Goal: Communication & Community: Answer question/provide support

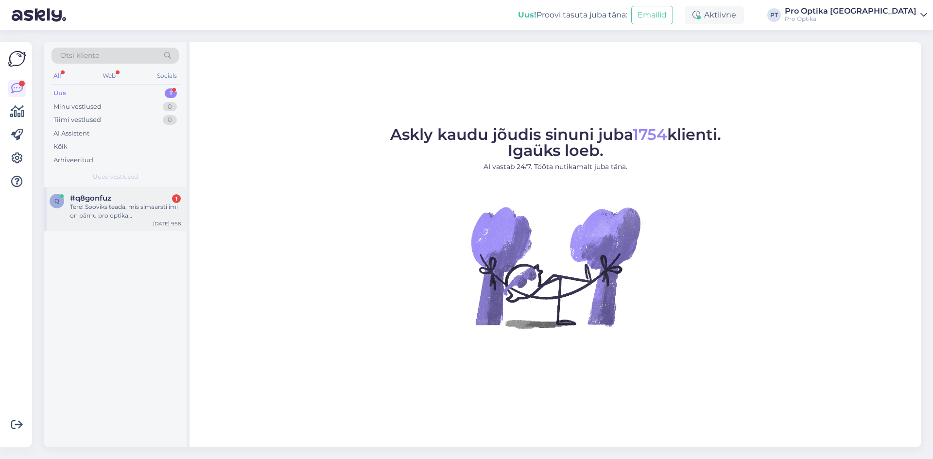
click at [111, 192] on div "q #q8gonfuz 1 Tere! Sooviks teada, mis simaarsti imi on pärnu pro optika port a…" at bounding box center [115, 209] width 143 height 44
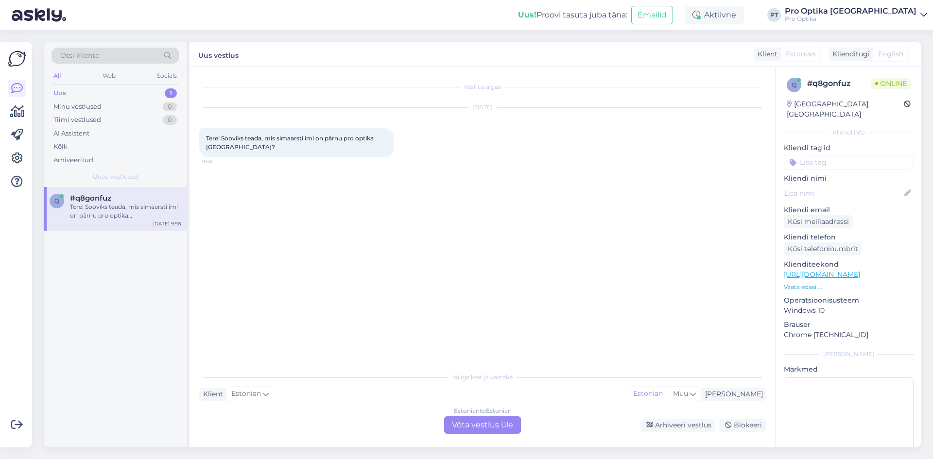
click at [469, 420] on div "Estonian to Estonian Võta vestlus üle" at bounding box center [482, 424] width 77 height 17
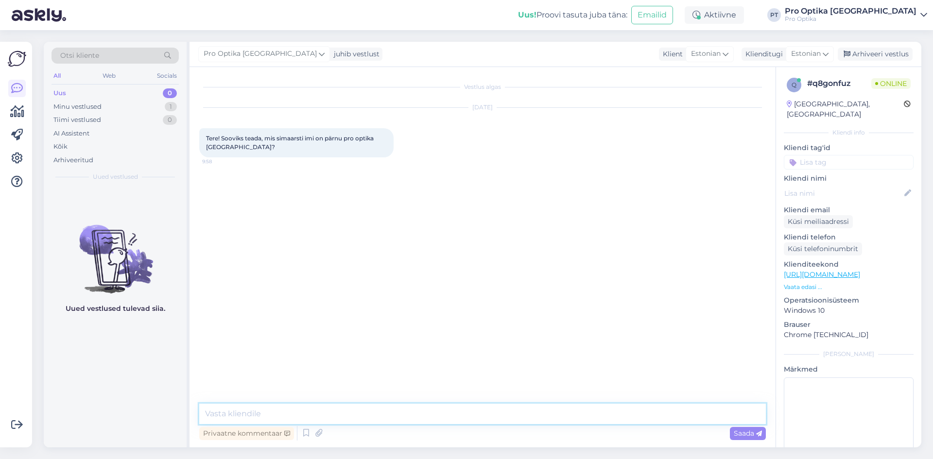
click at [353, 420] on textarea at bounding box center [482, 414] width 567 height 20
type textarea "Tere!"
type textarea "K"
type textarea "O"
type textarea "Pärnus kahjuks meil silmaarsti ei ole, seal toimub optometristi vastuvõtt."
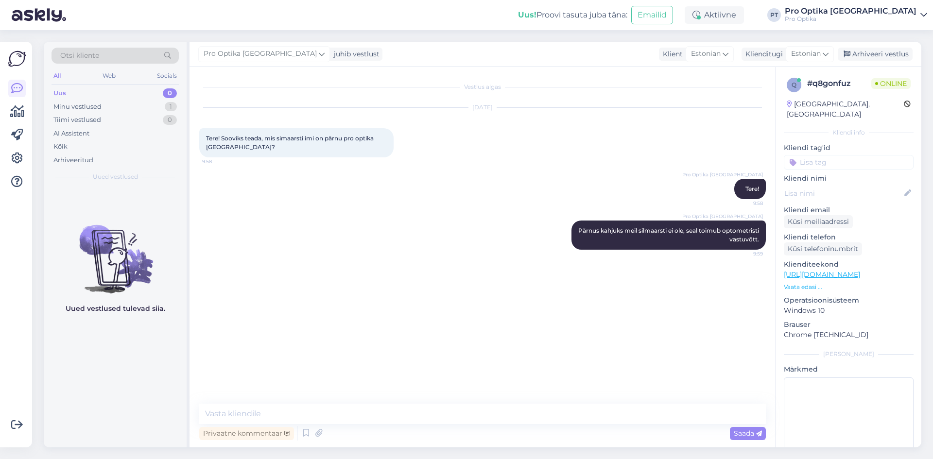
click at [146, 369] on div "Uued vestlused tulevad siia." at bounding box center [115, 317] width 143 height 260
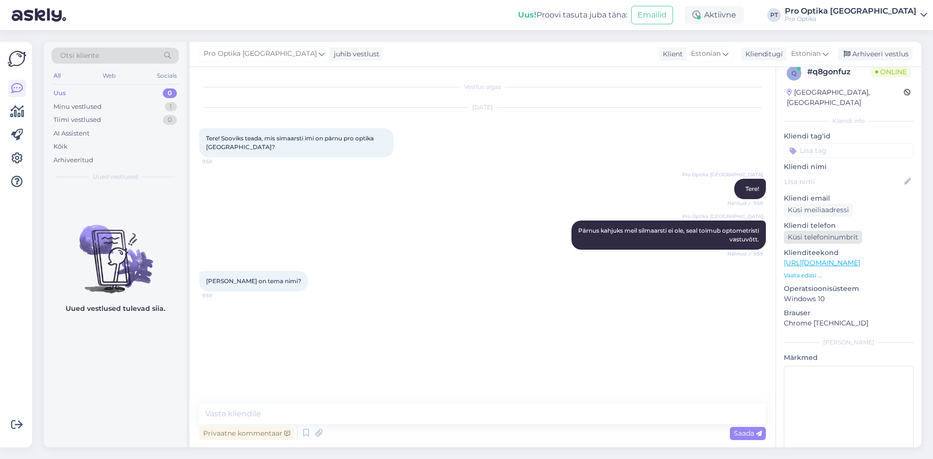
scroll to position [22, 0]
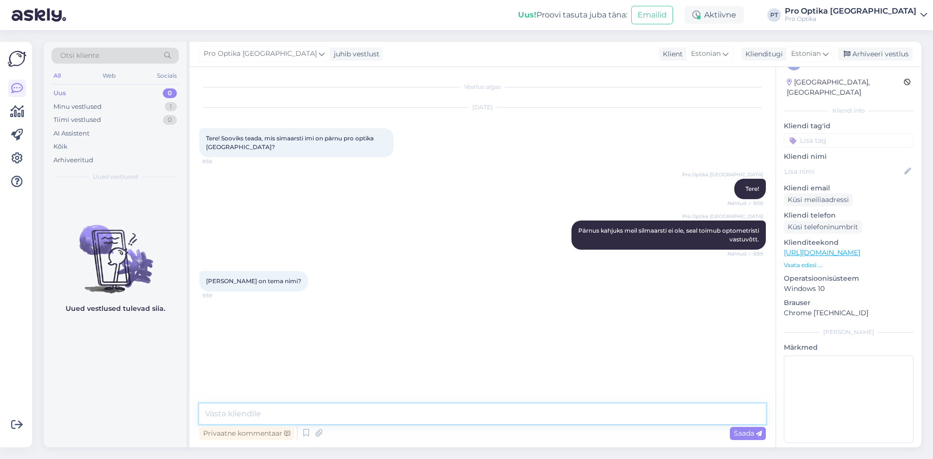
click at [363, 420] on textarea at bounding box center [482, 414] width 567 height 20
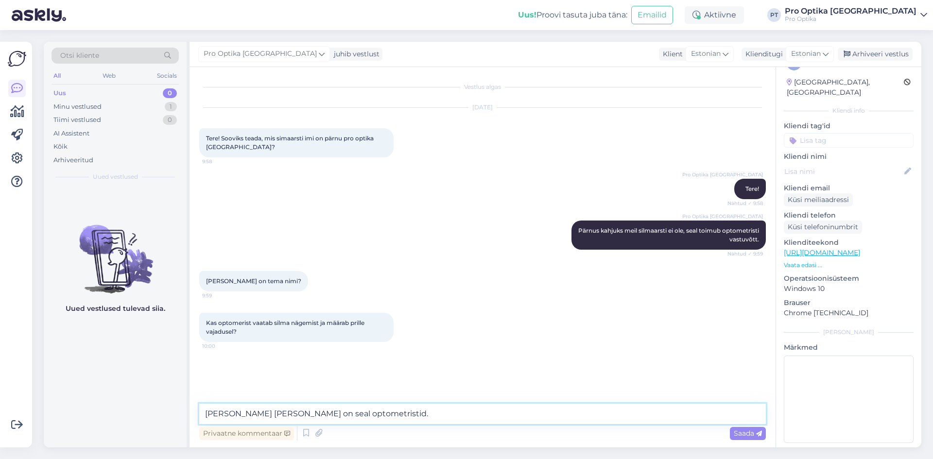
type textarea "Grüne ja Karin on seal optometristid."
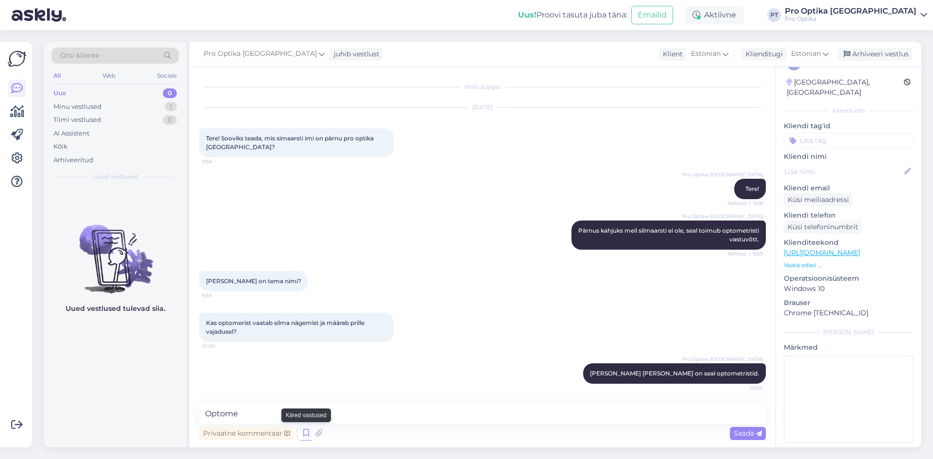
click at [308, 431] on icon at bounding box center [306, 433] width 12 height 15
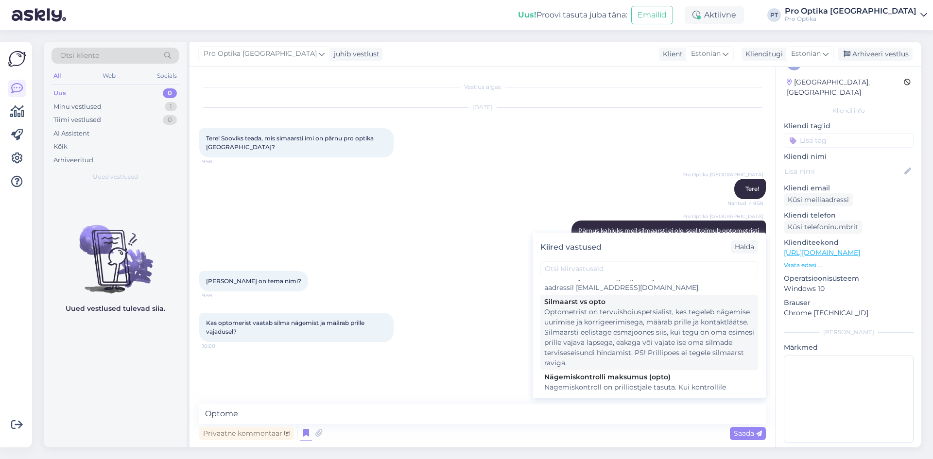
scroll to position [90, 0]
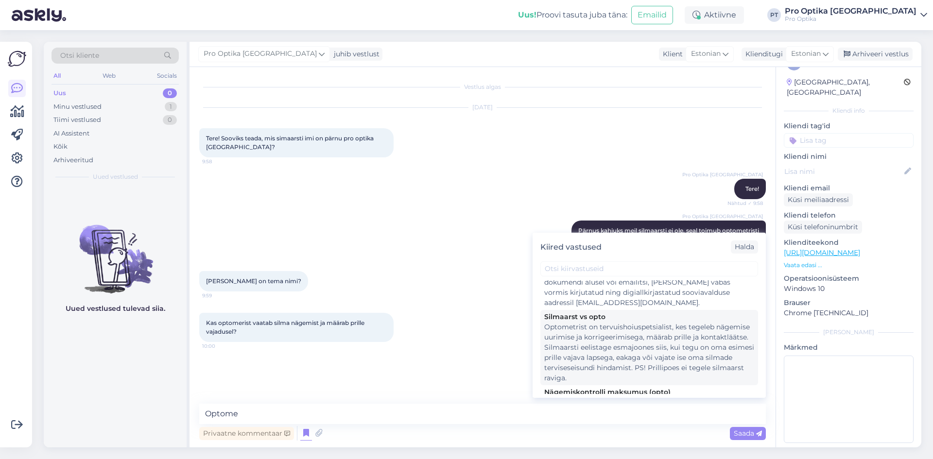
click at [606, 350] on div "Optometrist on tervuishoiuspetsialist, kes tegeleb nägemise uurimise ja korrige…" at bounding box center [649, 352] width 210 height 61
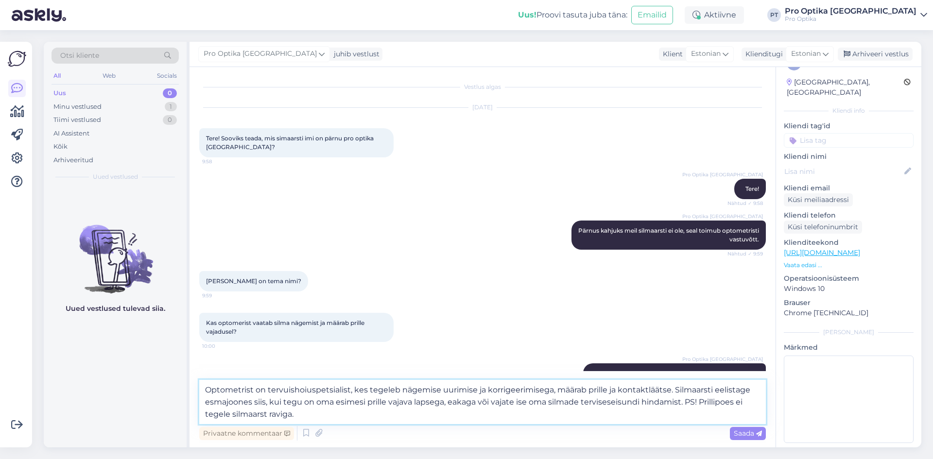
drag, startPoint x: 673, startPoint y: 390, endPoint x: 299, endPoint y: 417, distance: 375.1
click at [299, 417] on textarea "Optometrist on tervuishoiuspetsialist, kes tegeleb nägemise uurimise ja korrige…" at bounding box center [482, 402] width 567 height 44
type textarea "Optometrist on tervuishoiuspetsialist, kes tegeleb nägemise uurimise ja korrige…"
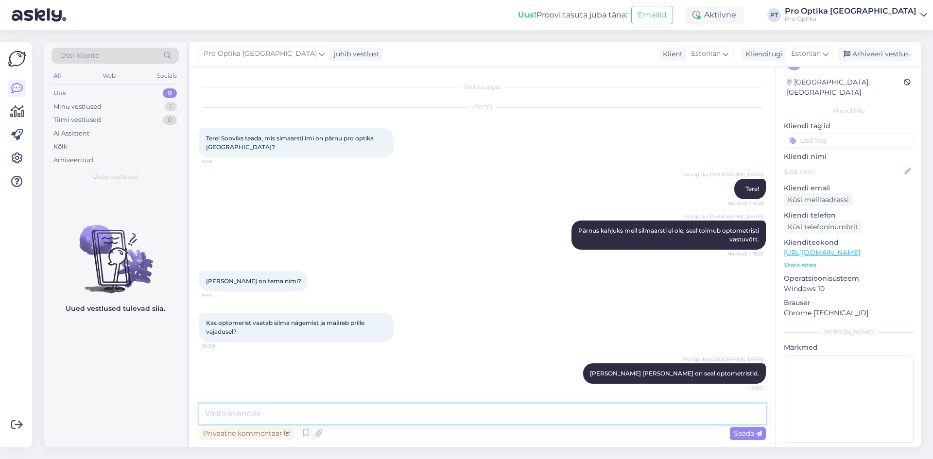
scroll to position [50, 0]
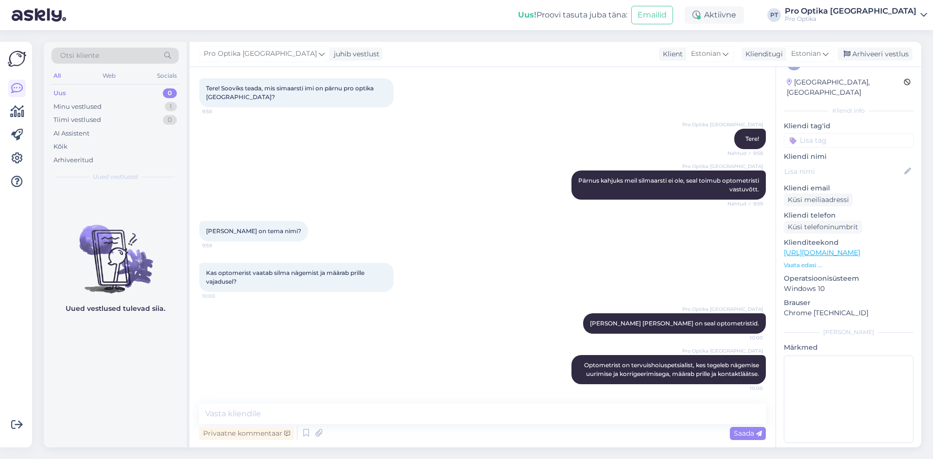
click at [44, 383] on div "Uued vestlused tulevad siia." at bounding box center [115, 317] width 143 height 260
click at [126, 99] on div "Uus 0" at bounding box center [115, 93] width 127 height 14
click at [130, 109] on div "Minu vestlused 1" at bounding box center [115, 107] width 127 height 14
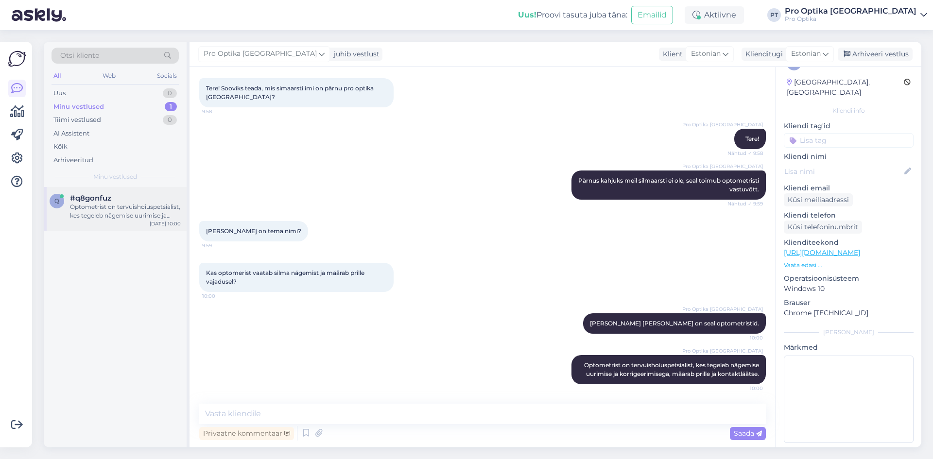
click at [110, 216] on div "Optometrist on tervuishoiuspetsialist, kes tegeleb nägemise uurimise ja korrige…" at bounding box center [125, 211] width 111 height 17
click at [86, 89] on div "Uus 0" at bounding box center [115, 93] width 127 height 14
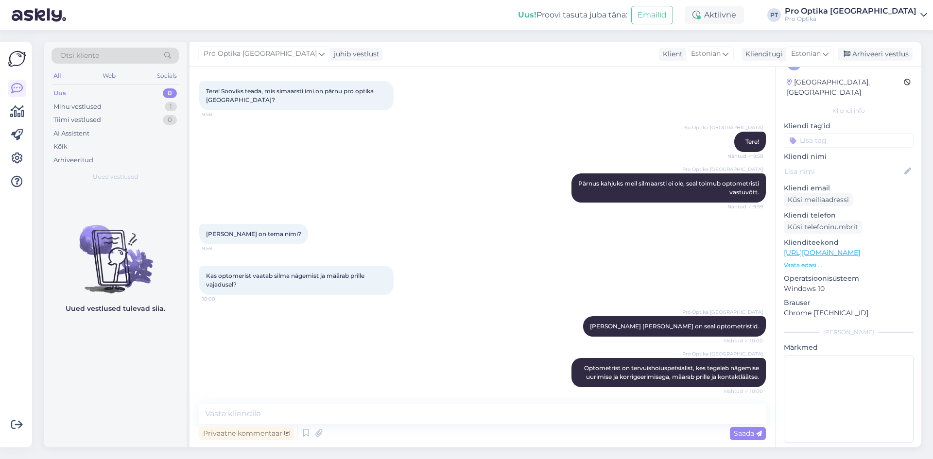
scroll to position [92, 0]
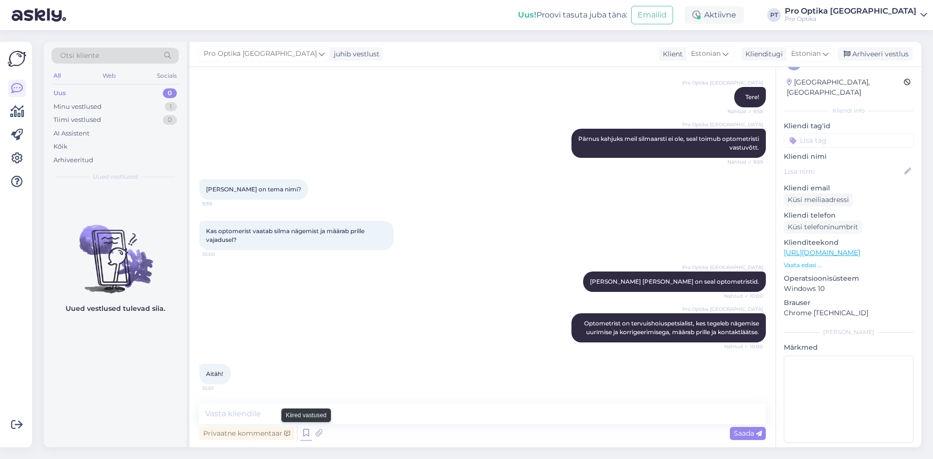
click at [308, 436] on icon at bounding box center [306, 433] width 12 height 15
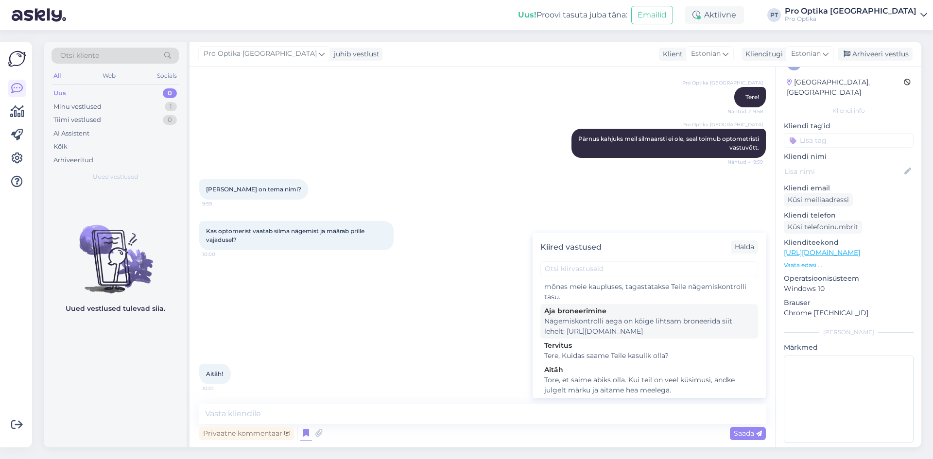
scroll to position [292, 0]
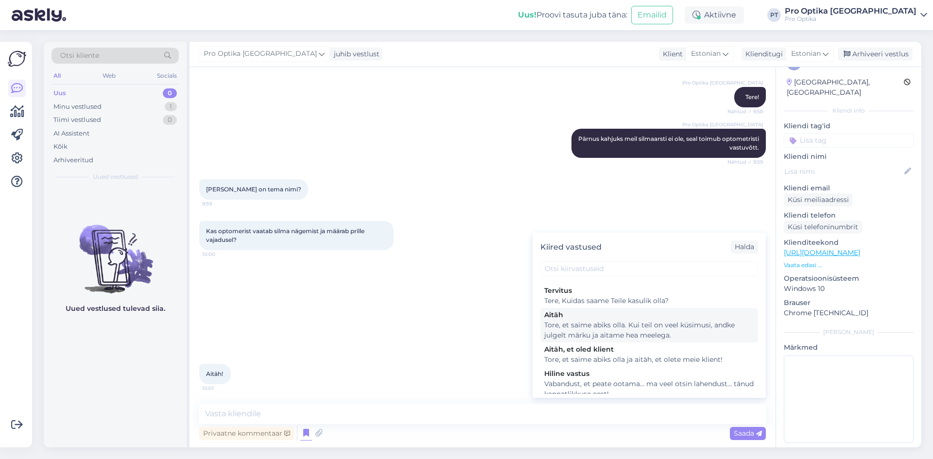
click at [601, 341] on div "Tore, et saime abiks olla. Kui teil on veel küsimusi, andke julgelt märku ja ai…" at bounding box center [649, 330] width 210 height 20
type textarea "Tore, et saime abiks olla. Kui teil on veel küsimusi, andke julgelt märku ja ai…"
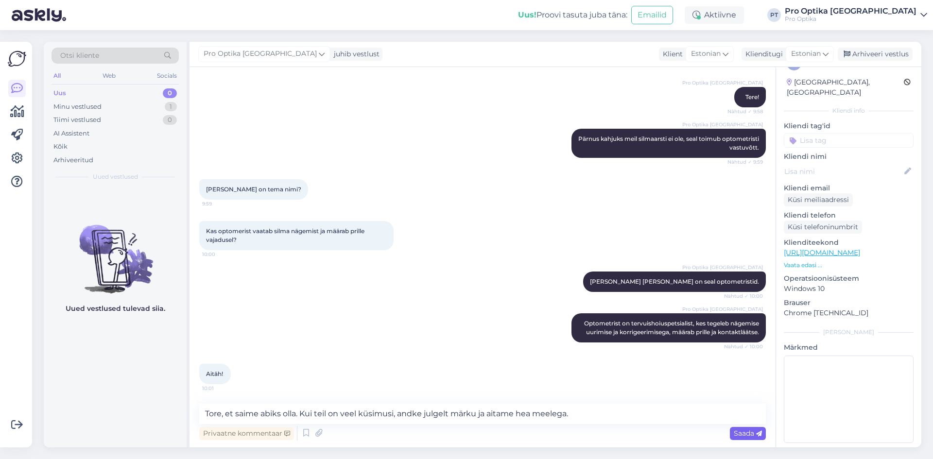
click at [753, 436] on span "Saada" at bounding box center [748, 433] width 28 height 9
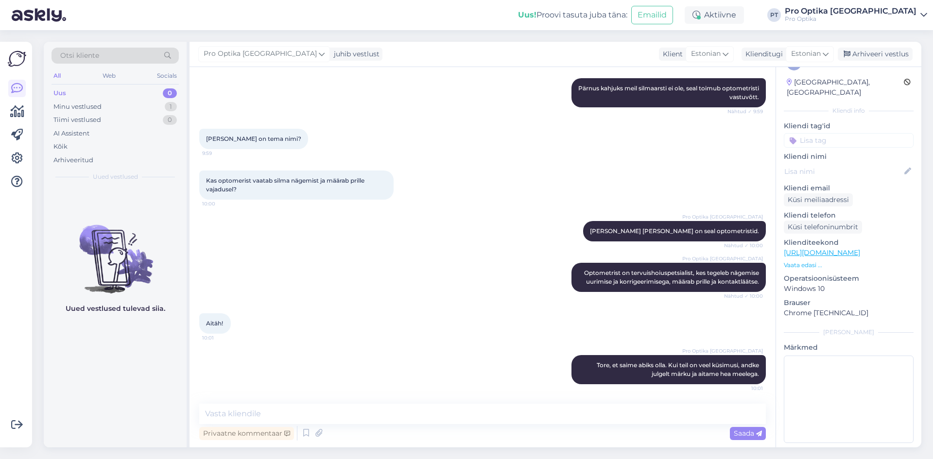
click at [115, 379] on div "Uued vestlused tulevad siia." at bounding box center [115, 317] width 143 height 260
click at [875, 57] on div "Arhiveeri vestlus" at bounding box center [875, 54] width 75 height 13
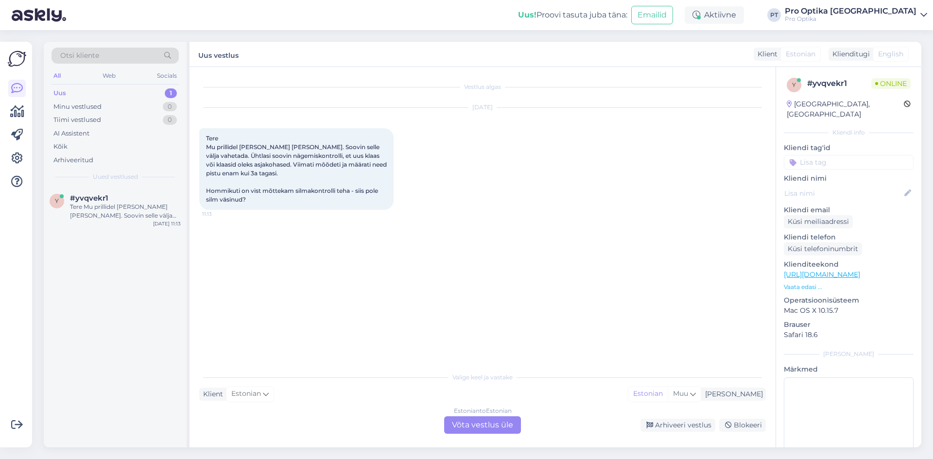
click at [477, 424] on div "Estonian to Estonian Võta vestlus üle" at bounding box center [482, 424] width 77 height 17
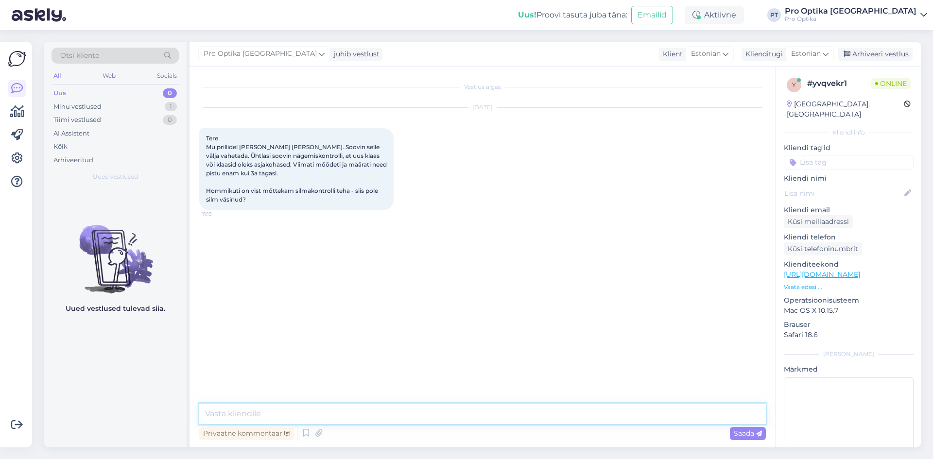
click at [339, 417] on textarea at bounding box center [482, 414] width 567 height 20
type textarea "Tere!"
type textarea "S"
type textarea "K"
type textarea "Kindlasti on parem teha nägemiskontrolli päeva esimeses pooles."
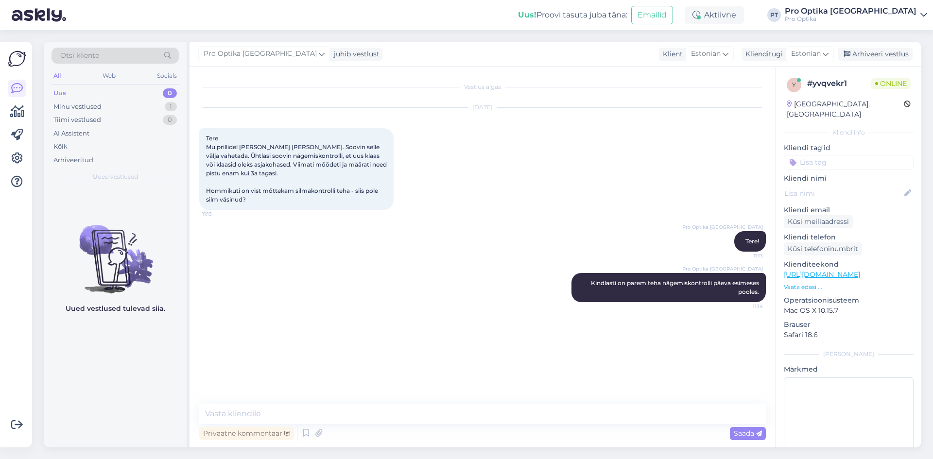
click at [147, 371] on div "Uued vestlused tulevad siia." at bounding box center [115, 317] width 143 height 260
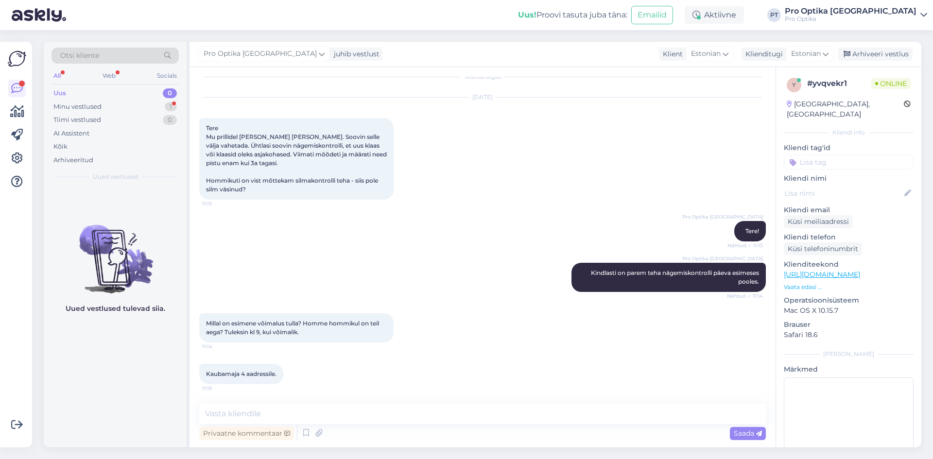
click at [129, 367] on div "Uued vestlused tulevad siia." at bounding box center [115, 317] width 143 height 260
click at [264, 410] on textarea at bounding box center [482, 414] width 567 height 20
type textarea "Homme on esimene vaba aeg pakkuda [PERSON_NAME] 10:30."
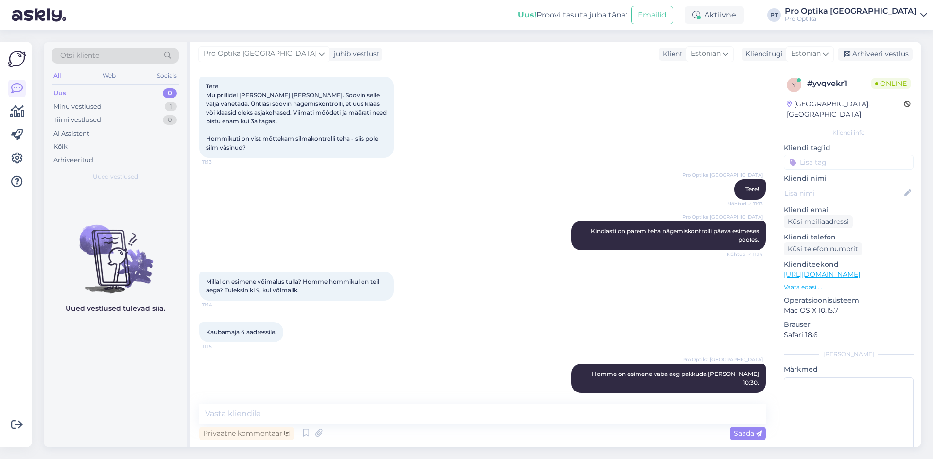
click at [89, 362] on div "Uued vestlused tulevad siia." at bounding box center [115, 317] width 143 height 260
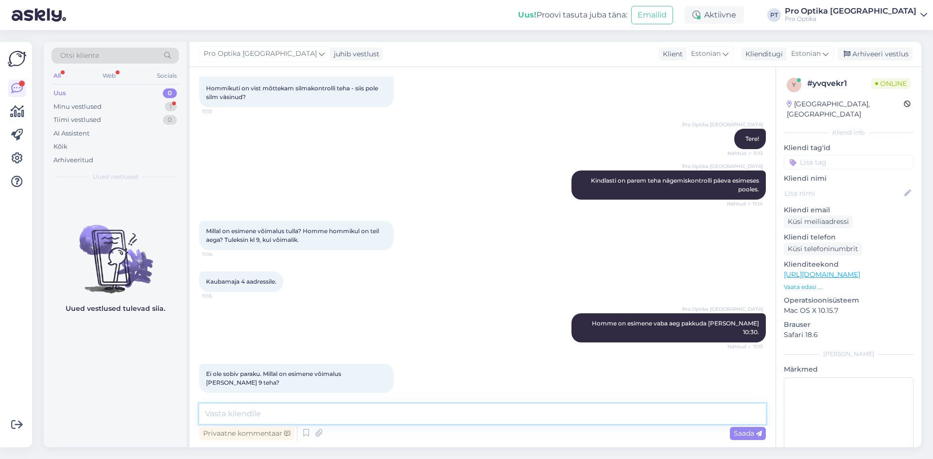
click at [262, 406] on textarea at bounding box center [482, 414] width 567 height 20
type textarea "J"
type textarea "Esimene variant [PERSON_NAME] 9:00 kontrolli teostada on esmaspäeval, [DATE]."
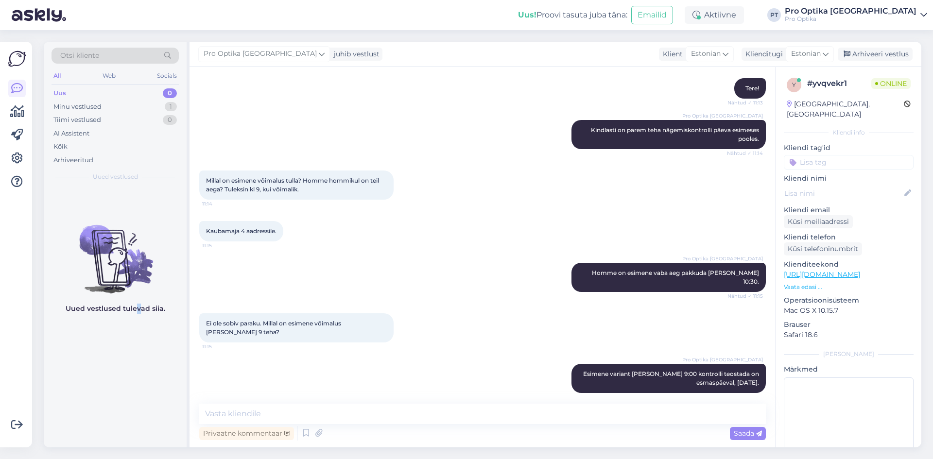
click at [141, 344] on div "Uued vestlused tulevad siia." at bounding box center [115, 317] width 143 height 260
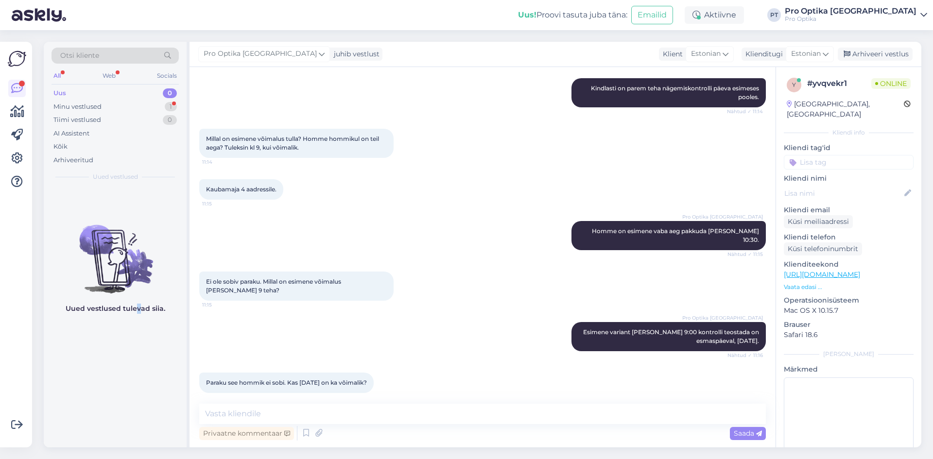
scroll to position [237, 0]
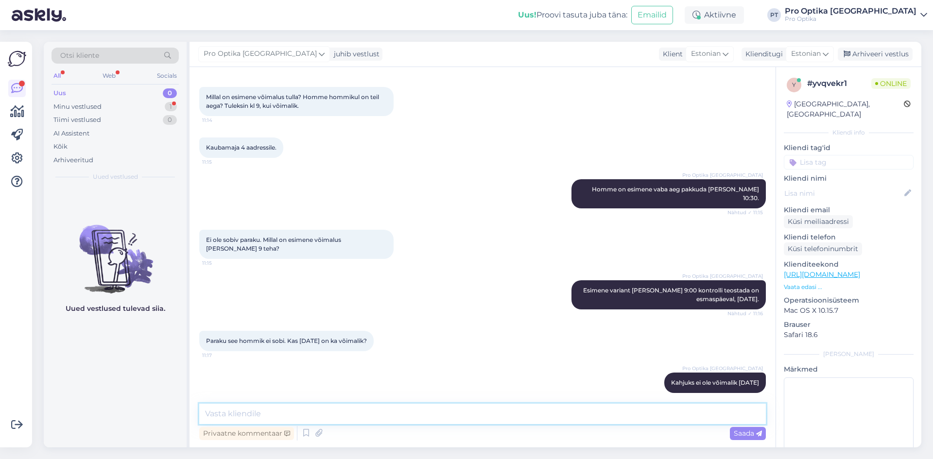
click at [279, 418] on textarea at bounding box center [482, 414] width 567 height 20
type textarea "K"
click at [101, 82] on div "All Web Socials" at bounding box center [115, 76] width 127 height 15
click at [109, 76] on div "Web" at bounding box center [109, 75] width 17 height 13
click at [114, 102] on div "Minu vestlused 1" at bounding box center [115, 107] width 127 height 14
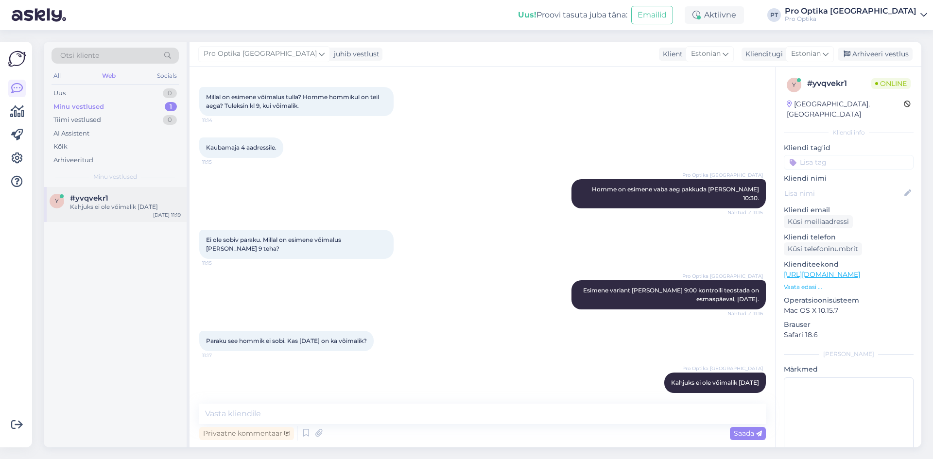
click at [109, 219] on div "y #yvqvekr1 Kahjuks ei ole võimalik [DATE] [DATE] 11:19" at bounding box center [115, 204] width 143 height 35
click at [345, 400] on div "Vestlus algas [DATE] Tere Mu prillidel [PERSON_NAME] [PERSON_NAME]. Soovin sell…" at bounding box center [483, 257] width 586 height 380
click at [339, 410] on textarea at bounding box center [482, 414] width 567 height 20
type textarea "Sellest järgmine võimalus [PERSON_NAME], [DATE]."
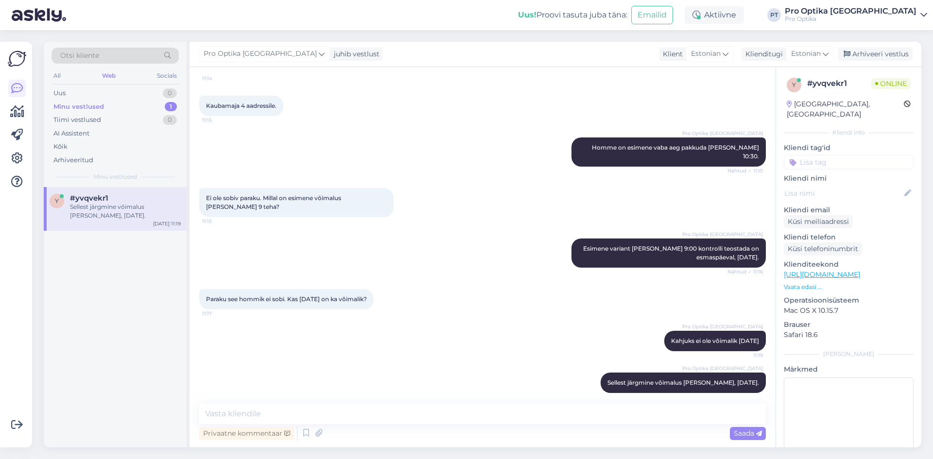
click at [22, 357] on div at bounding box center [17, 245] width 18 height 390
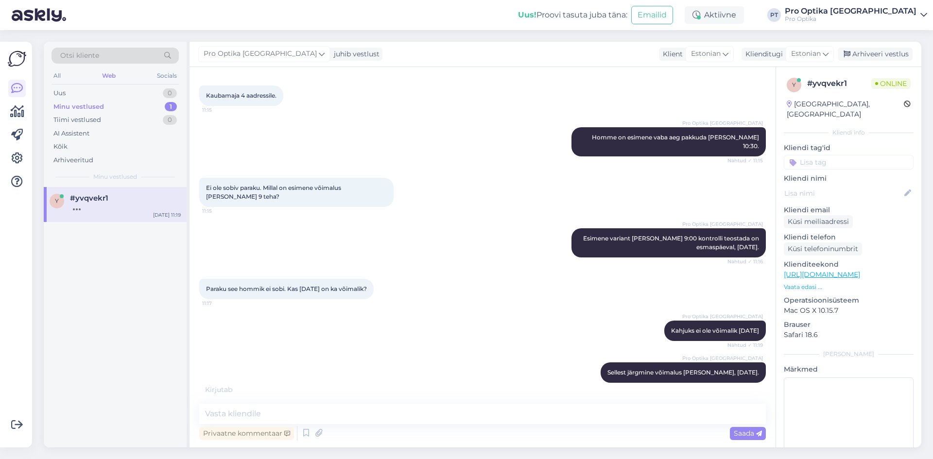
scroll to position [329, 0]
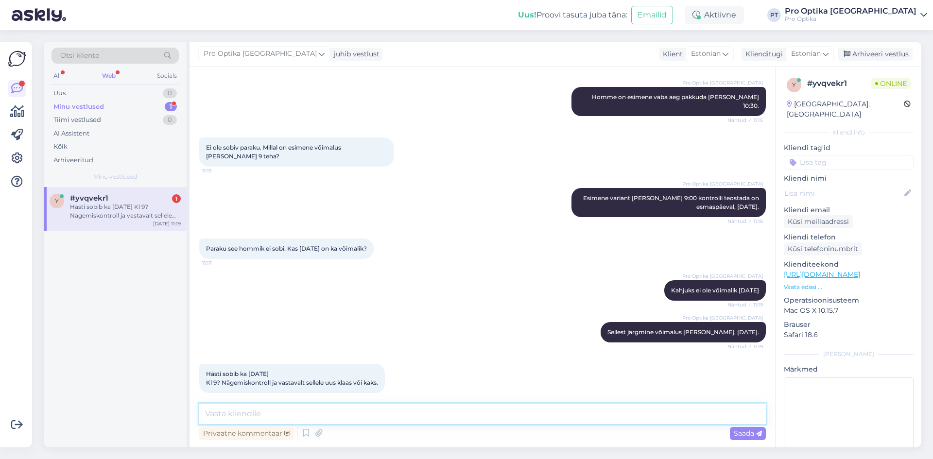
click at [362, 417] on textarea at bounding box center [482, 414] width 567 height 20
type textarea "K"
type textarea "Broneeringu kinnitamiseks [PERSON_NAME] täisnime, kontakttelefoninumbrit ning e…"
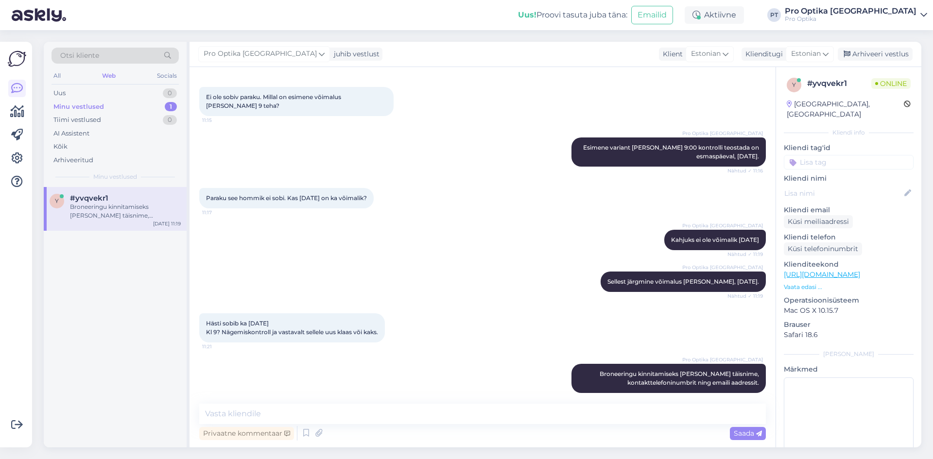
click at [46, 384] on div "y #yvqvekr1 Broneeringu kinnitamiseks [PERSON_NAME] täisnime, kontakttelefoninu…" at bounding box center [115, 317] width 143 height 260
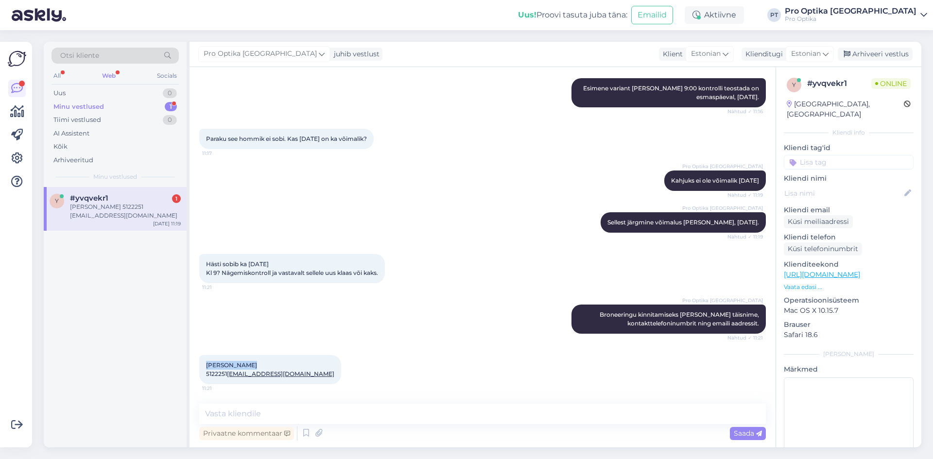
drag, startPoint x: 253, startPoint y: 357, endPoint x: 205, endPoint y: 357, distance: 48.6
click at [205, 357] on div "[PERSON_NAME] 5122251 [EMAIL_ADDRESS][DOMAIN_NAME] 11:21" at bounding box center [270, 369] width 142 height 29
copy span "[PERSON_NAME]"
drag, startPoint x: 228, startPoint y: 367, endPoint x: 205, endPoint y: 367, distance: 23.3
click at [205, 367] on div "[PERSON_NAME] 5122251 [EMAIL_ADDRESS][DOMAIN_NAME] 11:21" at bounding box center [270, 369] width 142 height 29
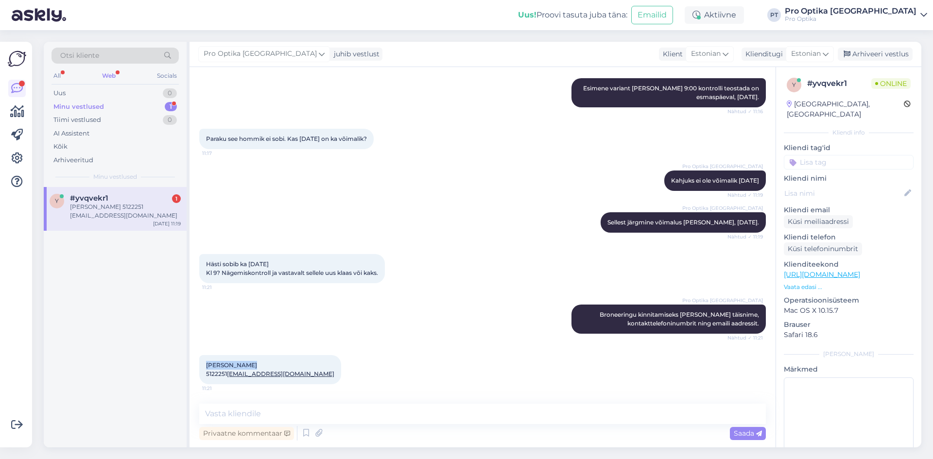
copy span "5122251"
drag, startPoint x: 280, startPoint y: 377, endPoint x: 198, endPoint y: 382, distance: 82.3
click at [198, 382] on div "Vestlus algas [DATE] Tere Mu prillidel [PERSON_NAME] [PERSON_NAME]. Soovin sell…" at bounding box center [483, 257] width 586 height 380
copy link "[EMAIL_ADDRESS][DOMAIN_NAME]"
click at [255, 419] on textarea at bounding box center [482, 414] width 567 height 20
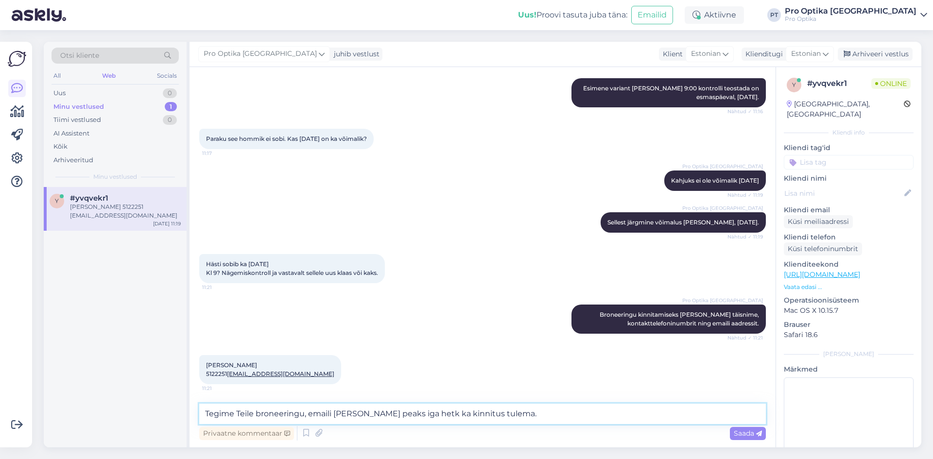
type textarea "Tegime Teile broneeringu, emaili [PERSON_NAME] peaks iga hetk ka kinnitus tulem…"
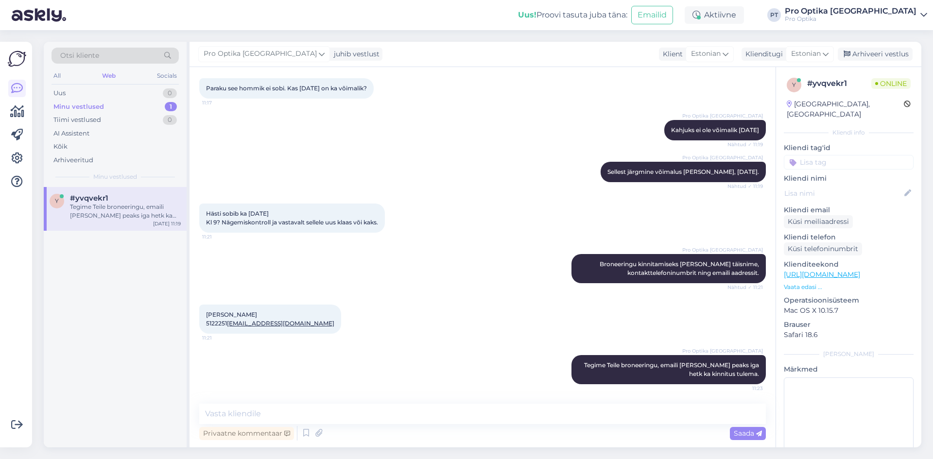
click at [143, 375] on div "y #yvqvekr1 Tegime Teile broneeringu, emaili [PERSON_NAME] peaks iga hetk ka ki…" at bounding box center [115, 317] width 143 height 260
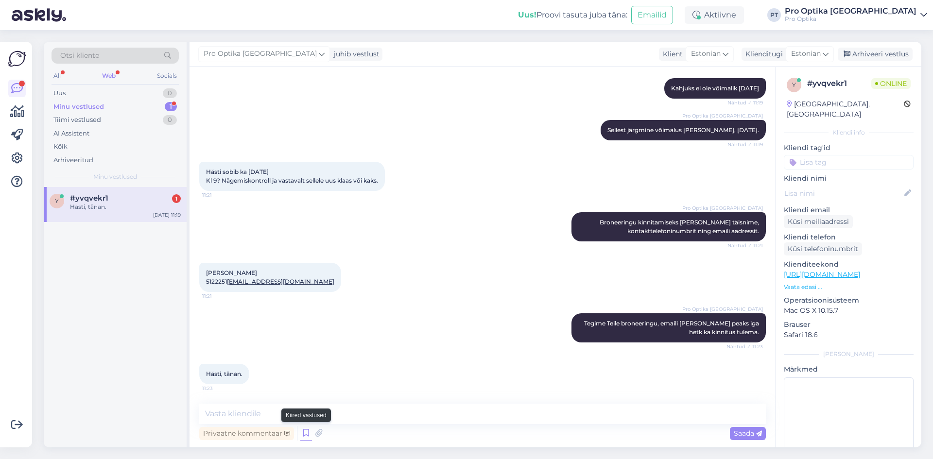
click at [304, 435] on icon at bounding box center [306, 433] width 12 height 15
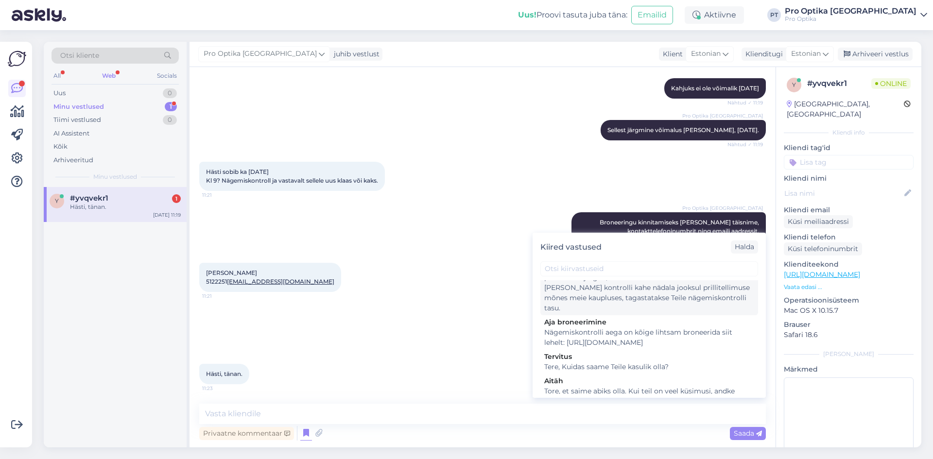
scroll to position [243, 0]
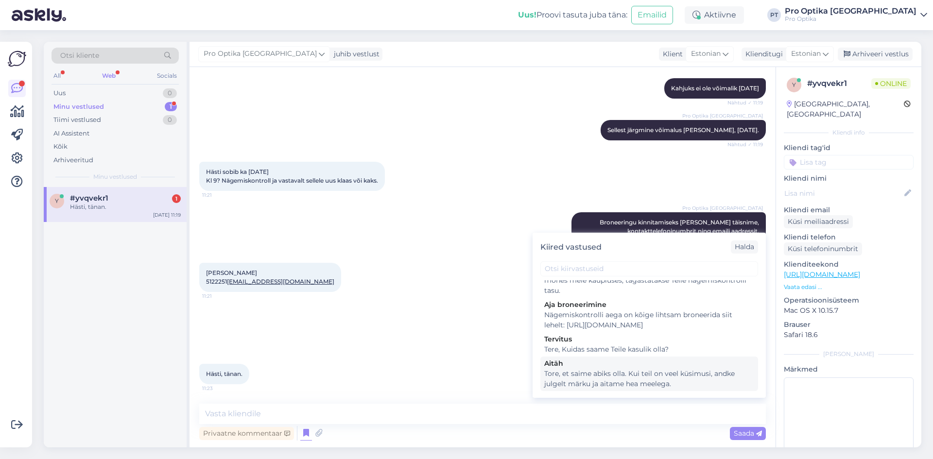
click at [612, 369] on div "Aitäh" at bounding box center [649, 364] width 210 height 10
type textarea "Tore, et saime abiks olla. Kui teil on veel küsimusi, andke julgelt märku ja ai…"
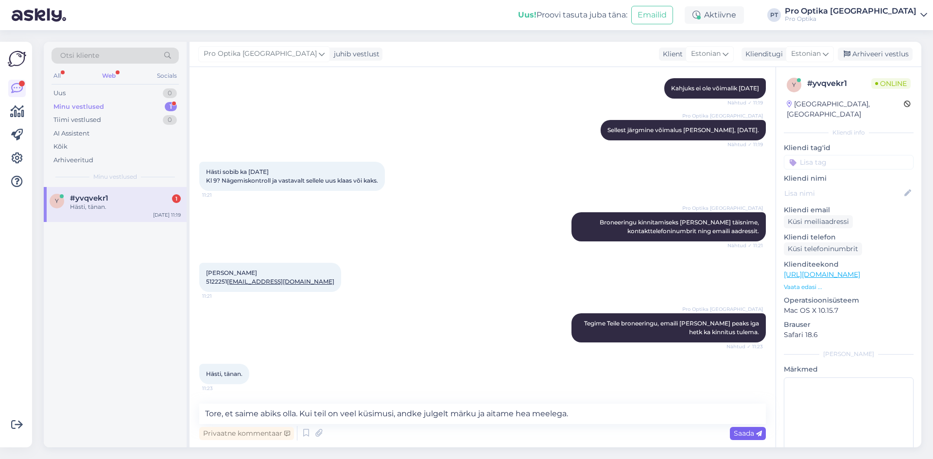
click at [736, 431] on span "Saada" at bounding box center [748, 433] width 28 height 9
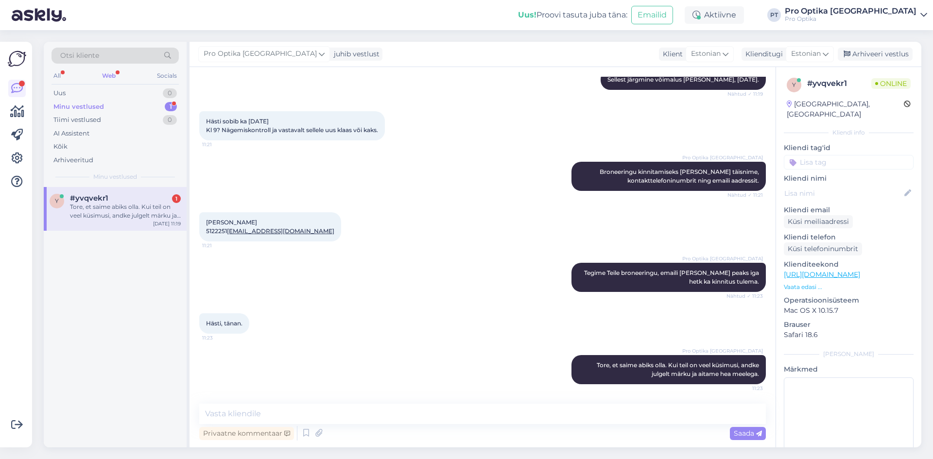
click at [137, 203] on div "Tore, et saime abiks olla. Kui teil on veel küsimusi, andke julgelt märku ja ai…" at bounding box center [125, 211] width 111 height 17
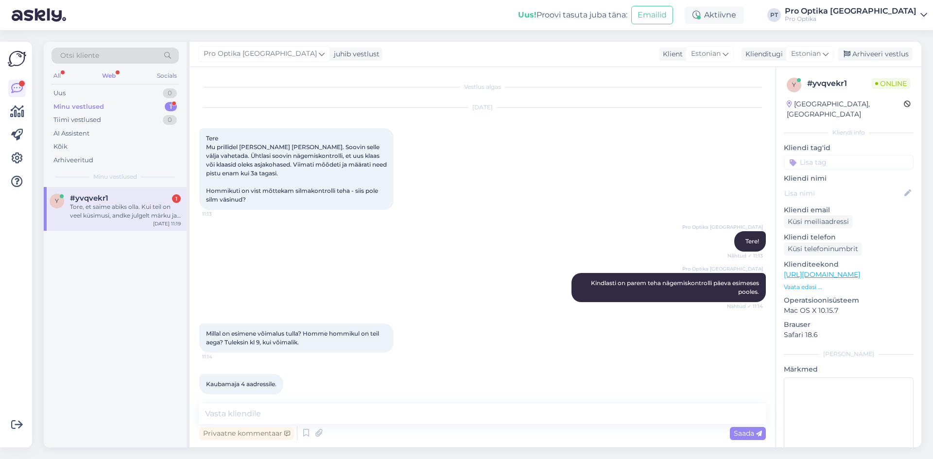
click at [109, 72] on div "Web" at bounding box center [108, 75] width 17 height 13
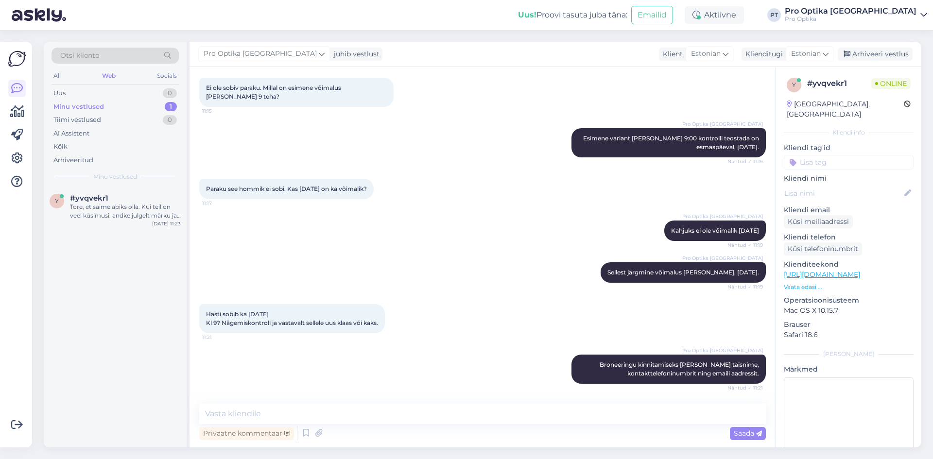
scroll to position [582, 0]
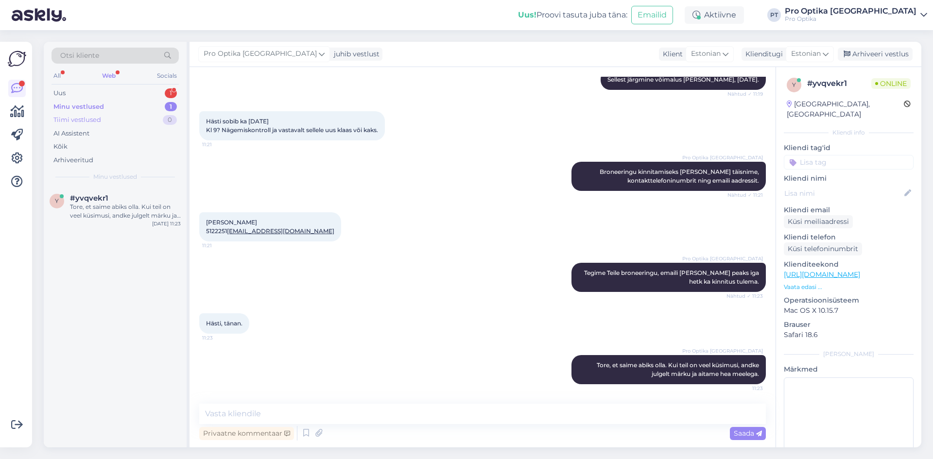
click at [108, 121] on div "Tiimi vestlused 0" at bounding box center [115, 120] width 127 height 14
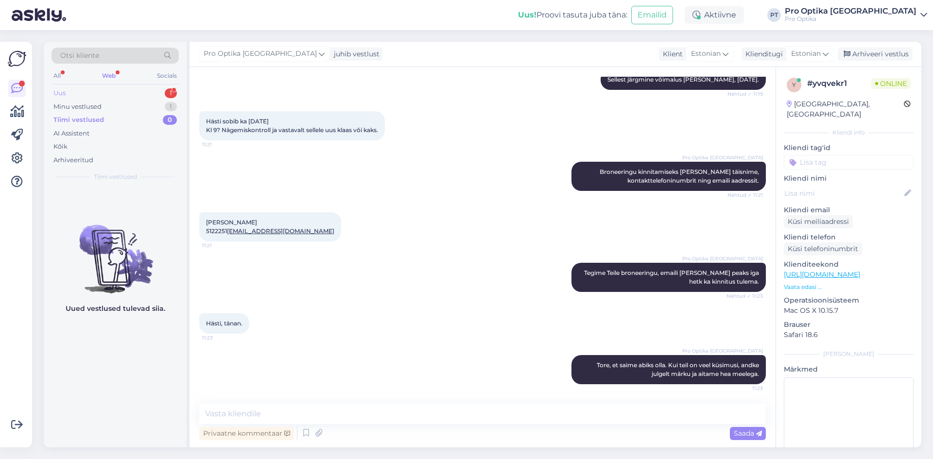
click at [97, 87] on div "Uus 1" at bounding box center [115, 93] width 127 height 14
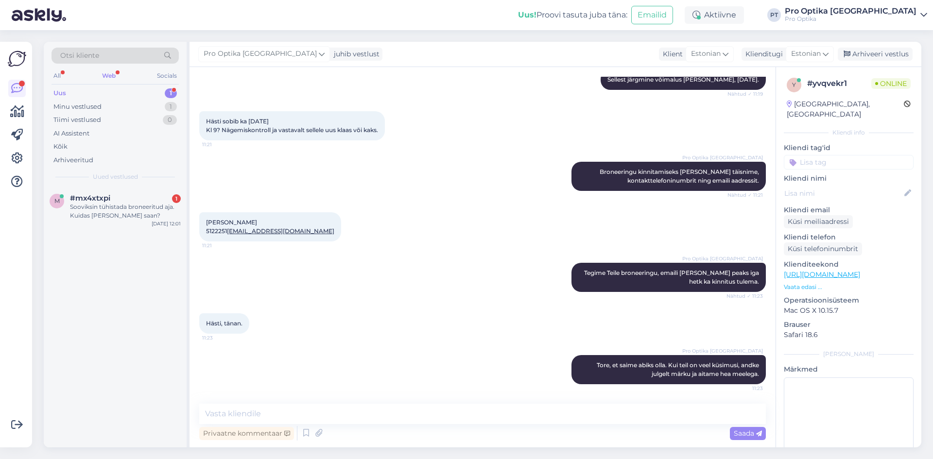
click at [98, 201] on span "#mx4xtxpi" at bounding box center [90, 198] width 40 height 9
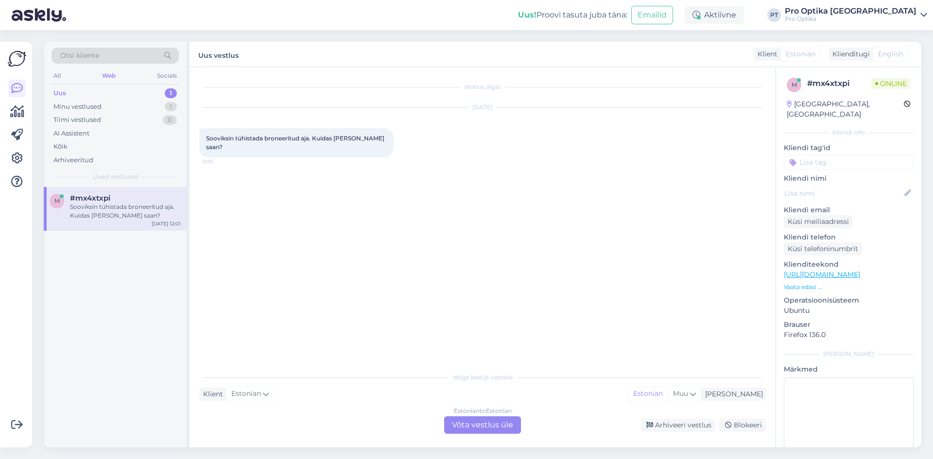
click at [475, 425] on div "Estonian to Estonian Võta vestlus üle" at bounding box center [482, 424] width 77 height 17
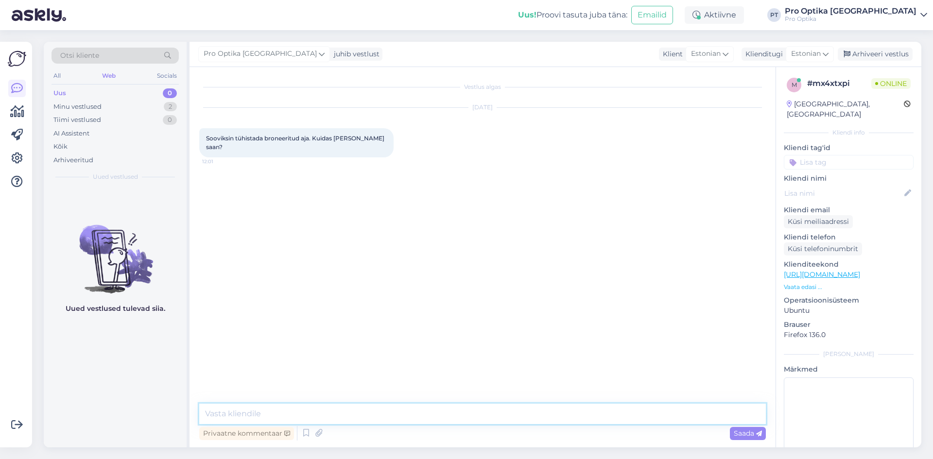
click at [395, 412] on textarea at bounding box center [482, 414] width 567 height 20
type textarea "Tere, [PERSON_NAME] omalt poolt tühistada. [PERSON_NAME] nimele ja kauplusele o…"
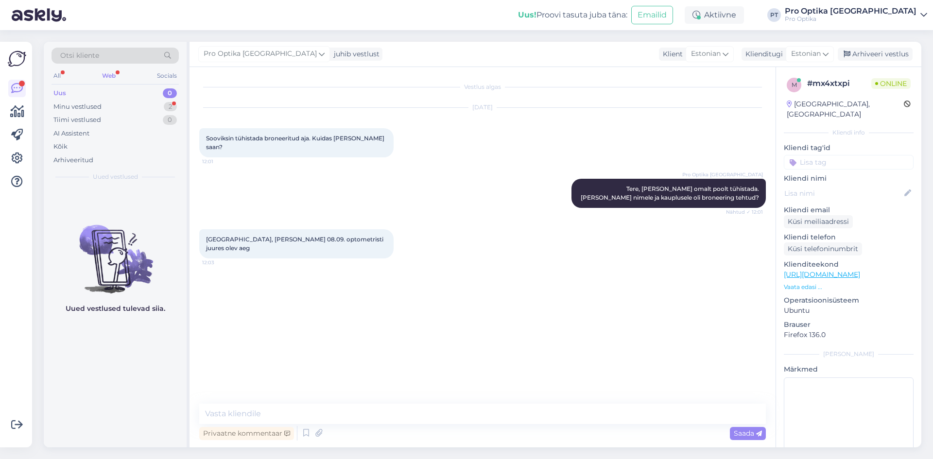
click at [367, 403] on div "Vestlus algas [DATE] Sooviksin tühistada broneeritud aja. Kuidas [PERSON_NAME] …" at bounding box center [483, 257] width 586 height 380
click at [368, 407] on textarea at bounding box center [482, 414] width 567 height 20
type textarea "Selge, tühistame aja"
type textarea "T"
click at [149, 102] on div "Minu vestlused 2" at bounding box center [115, 107] width 127 height 14
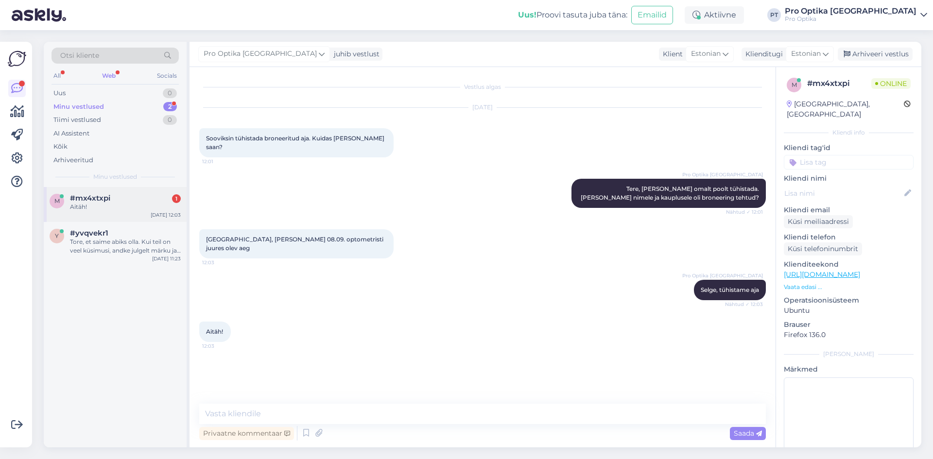
click at [138, 205] on div "Aitäh!" at bounding box center [125, 207] width 111 height 9
click at [141, 236] on div "#yvqvekr1" at bounding box center [125, 233] width 111 height 9
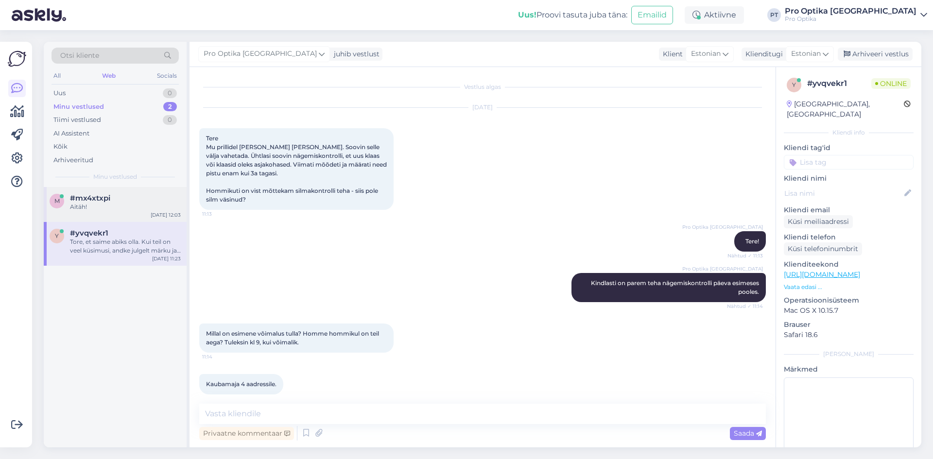
scroll to position [582, 0]
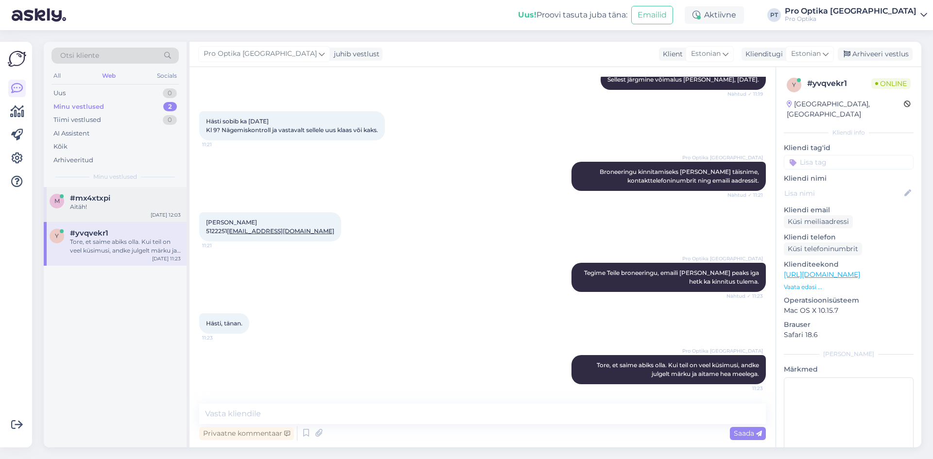
click at [130, 204] on div "Aitäh!" at bounding box center [125, 207] width 111 height 9
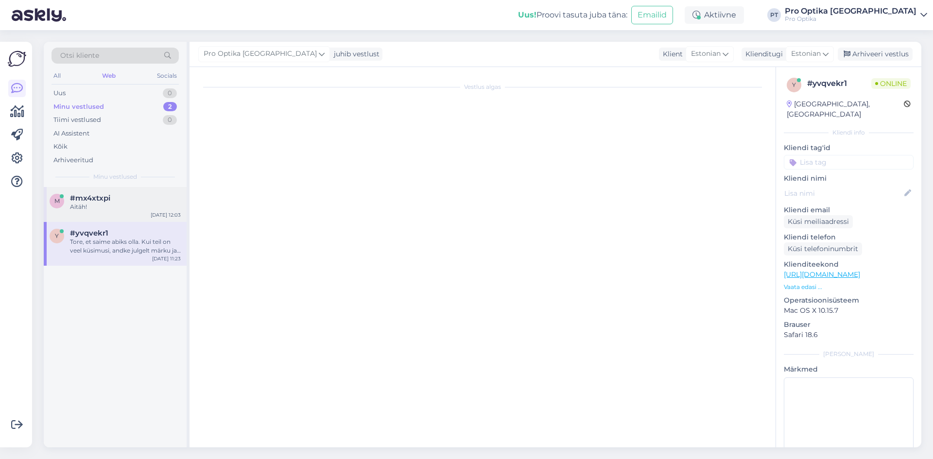
scroll to position [0, 0]
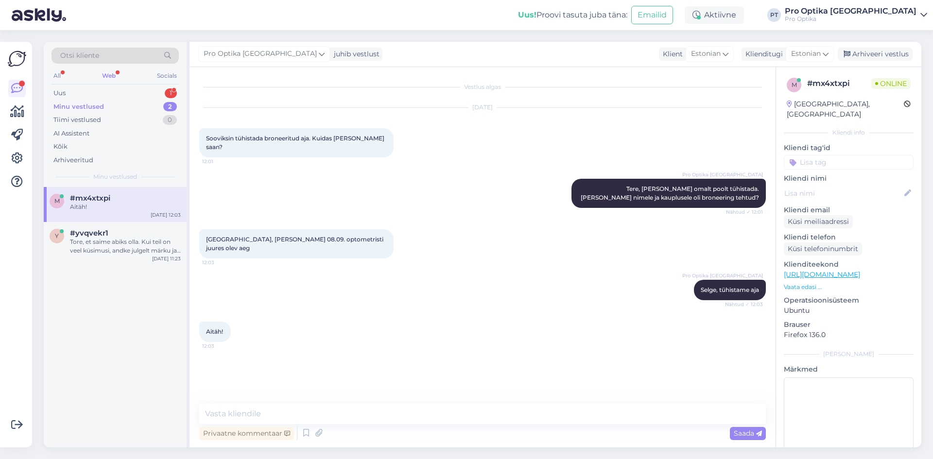
click at [117, 86] on div "Otsi kliente All Web Socials Uus 1 Minu vestlused 2 Tiimi vestlused 0 AI Assist…" at bounding box center [115, 114] width 143 height 145
click at [119, 88] on div "Uus 1" at bounding box center [115, 93] width 127 height 14
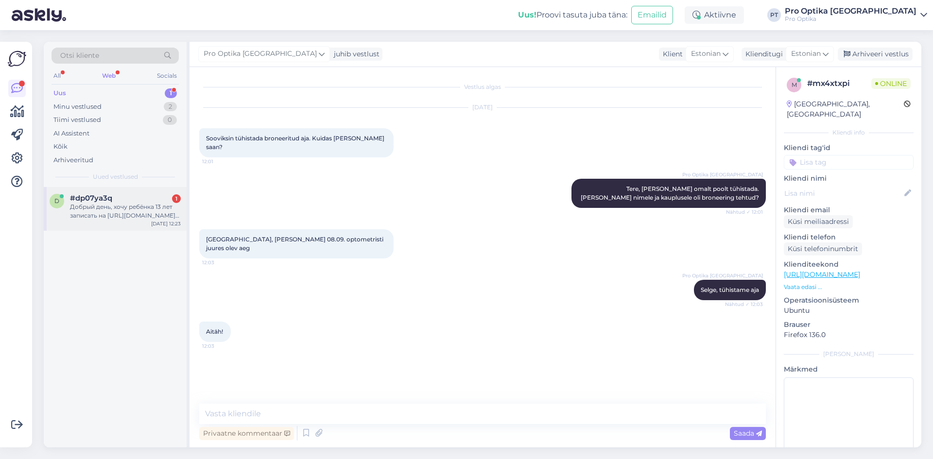
click at [134, 207] on div "Добрый день, хочу ребёнка 13 лет записать на [URL][DOMAIN_NAME][MEDICAL_DATA][M…" at bounding box center [125, 211] width 111 height 17
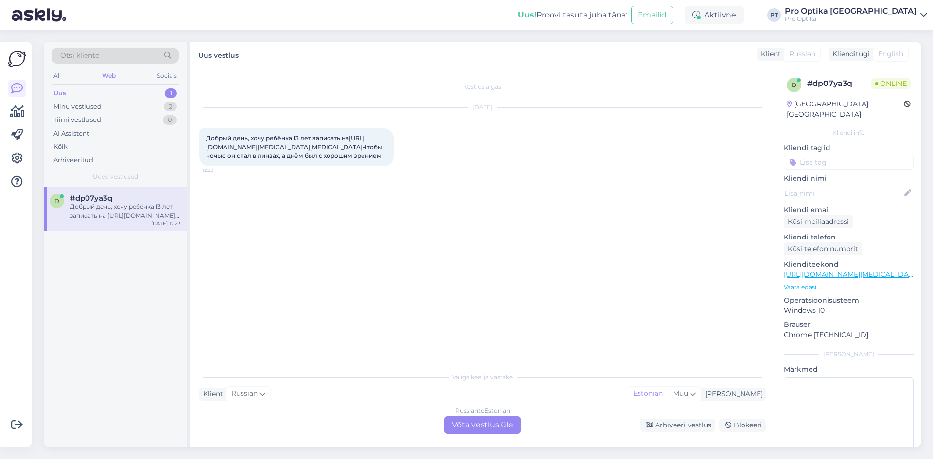
click at [485, 427] on div "Russian to Estonian Võta vestlus üle" at bounding box center [482, 424] width 77 height 17
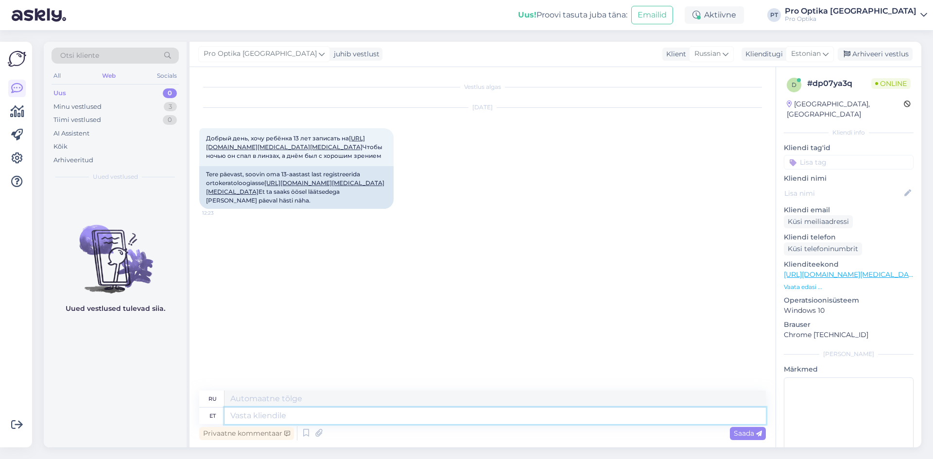
click at [319, 416] on textarea at bounding box center [494, 416] width 541 height 17
type textarea "Tere"
type textarea "Привет"
type textarea "Tere"
click at [740, 431] on span "Saada" at bounding box center [748, 433] width 28 height 9
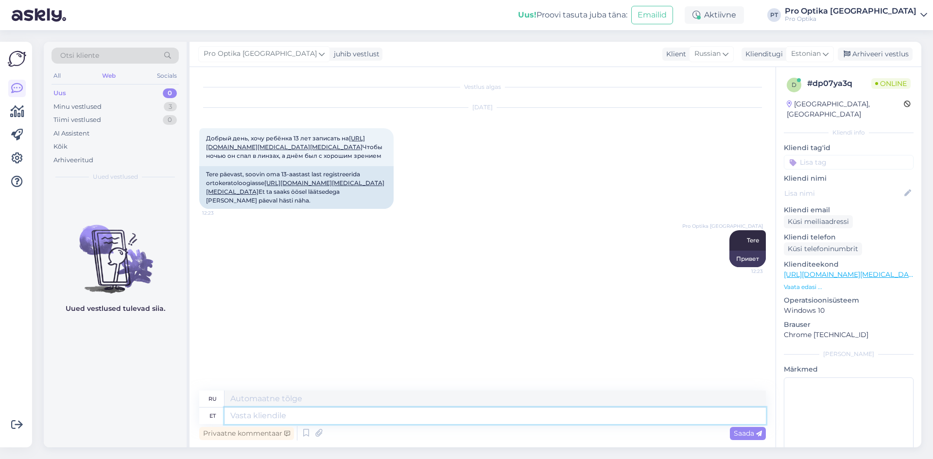
click at [306, 416] on textarea at bounding box center [494, 416] width 541 height 17
type textarea "Kuidas s"
type textarea "Как"
type textarea "Kuidas saame"
type textarea "Как мы можем"
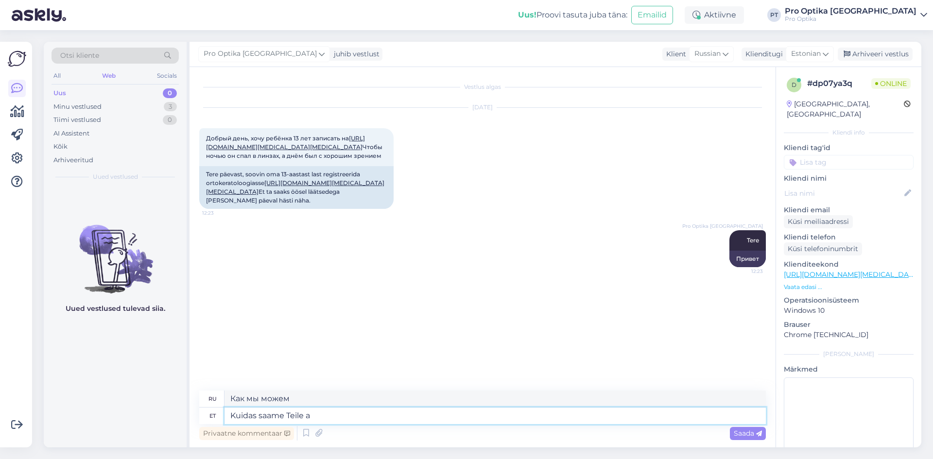
type textarea "Kuidas saame Teile ab"
type textarea "Чем мы можем вам помочь?"
type textarea "Kuidas saame Teile abiks olla?"
click at [754, 429] on div "Saada" at bounding box center [748, 433] width 36 height 13
